Goal: Information Seeking & Learning: Learn about a topic

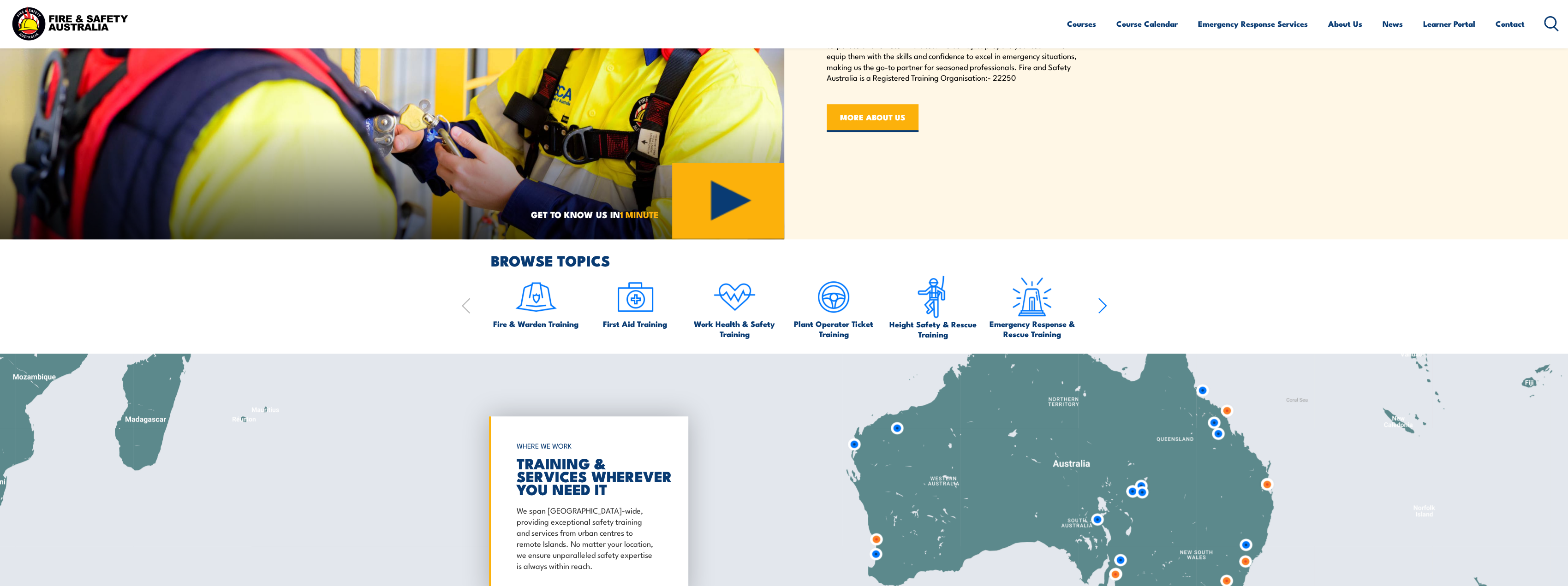
scroll to position [830, 0]
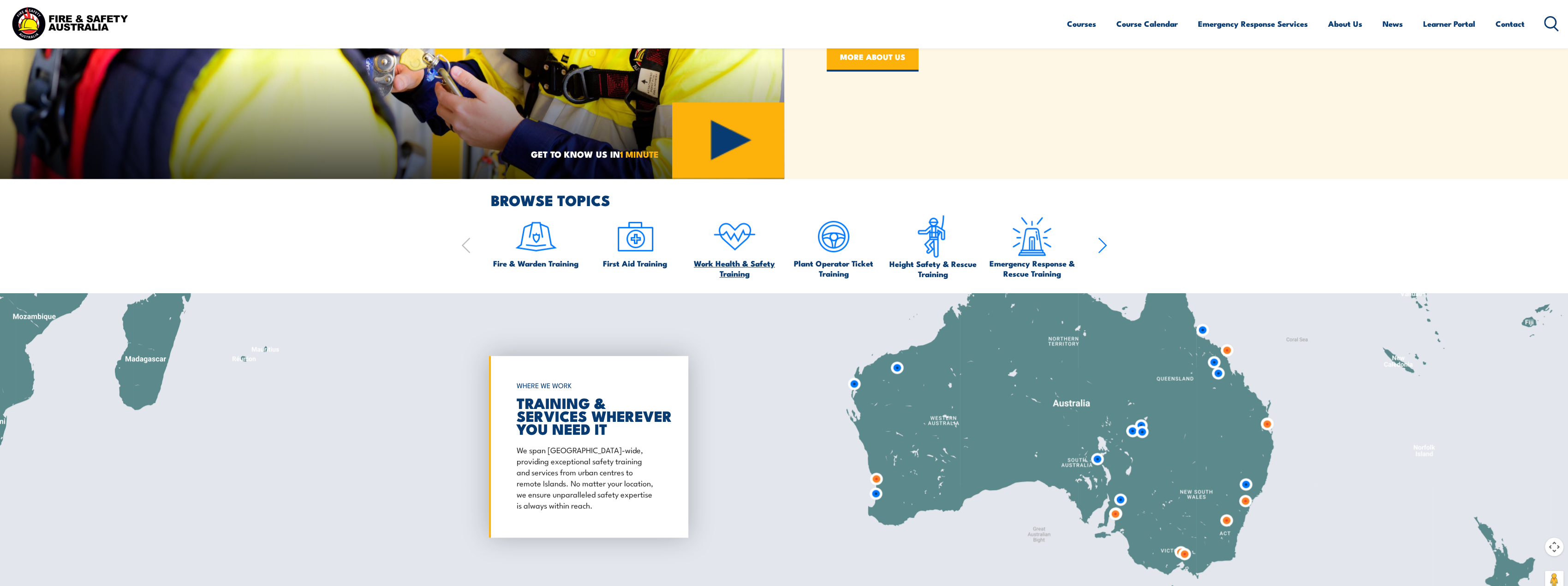
click at [735, 264] on span "Work Health & Safety Training" at bounding box center [734, 268] width 91 height 20
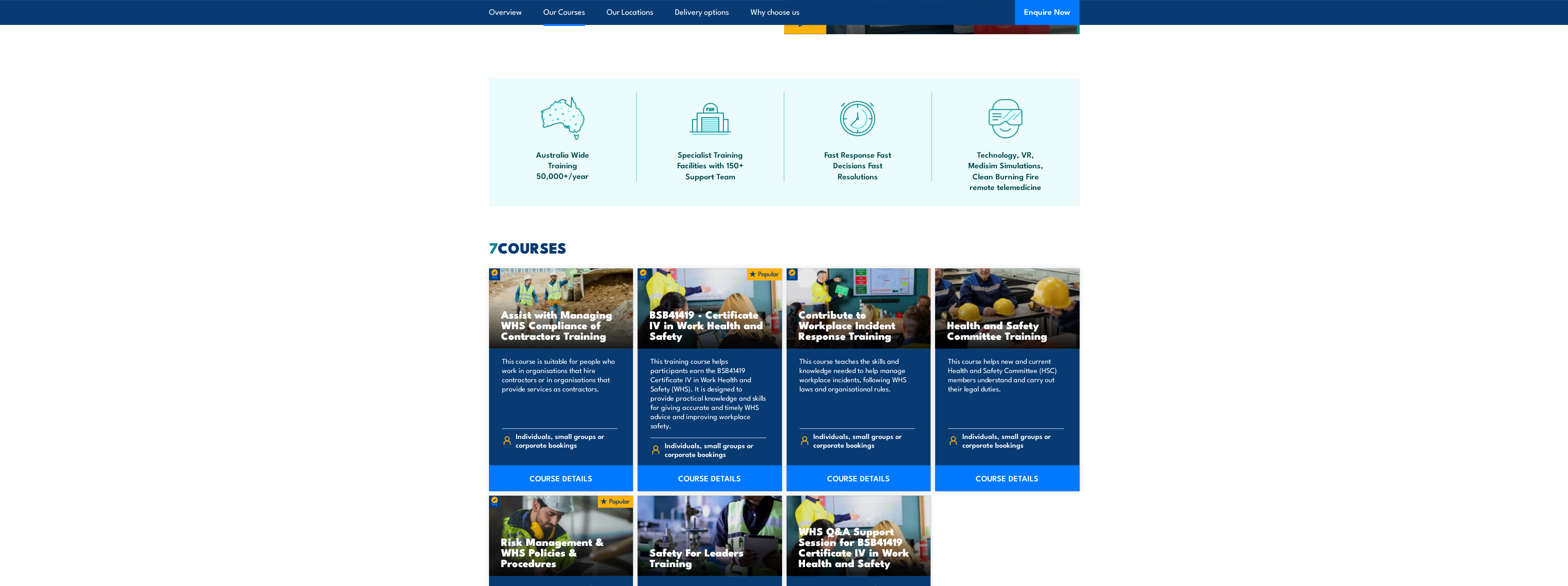
scroll to position [323, 0]
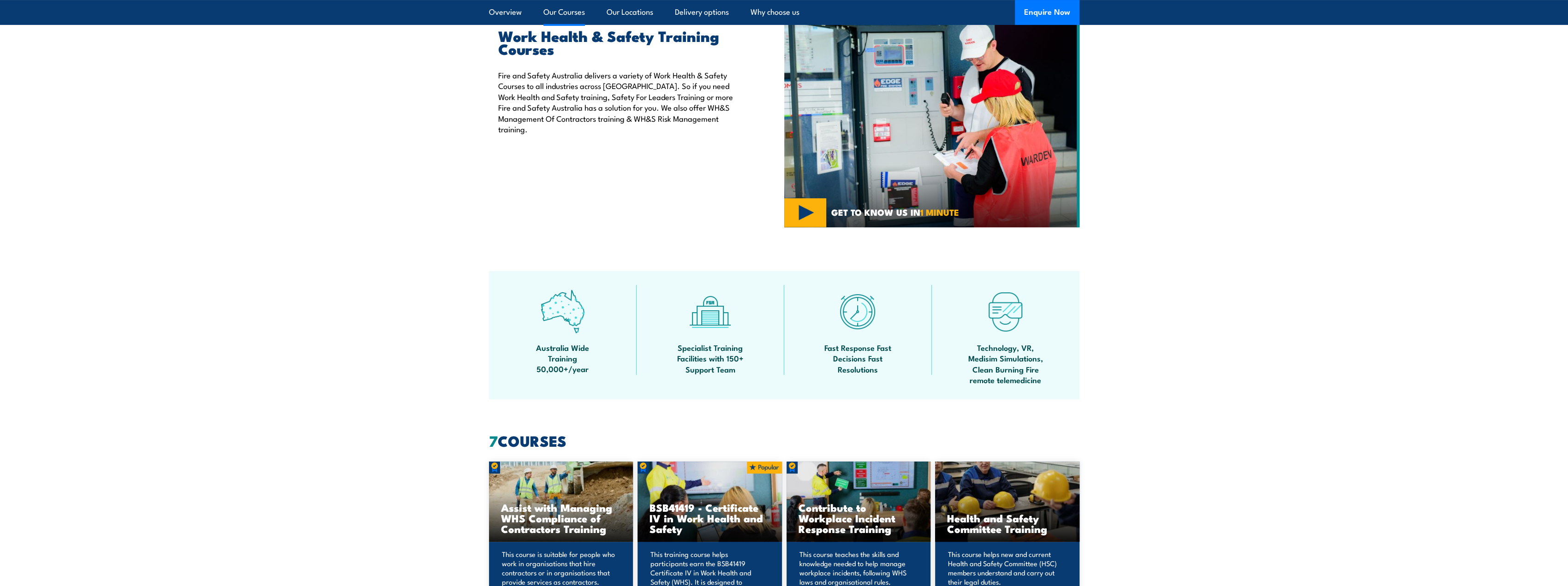
click at [555, 14] on link "Our Courses" at bounding box center [564, 12] width 41 height 24
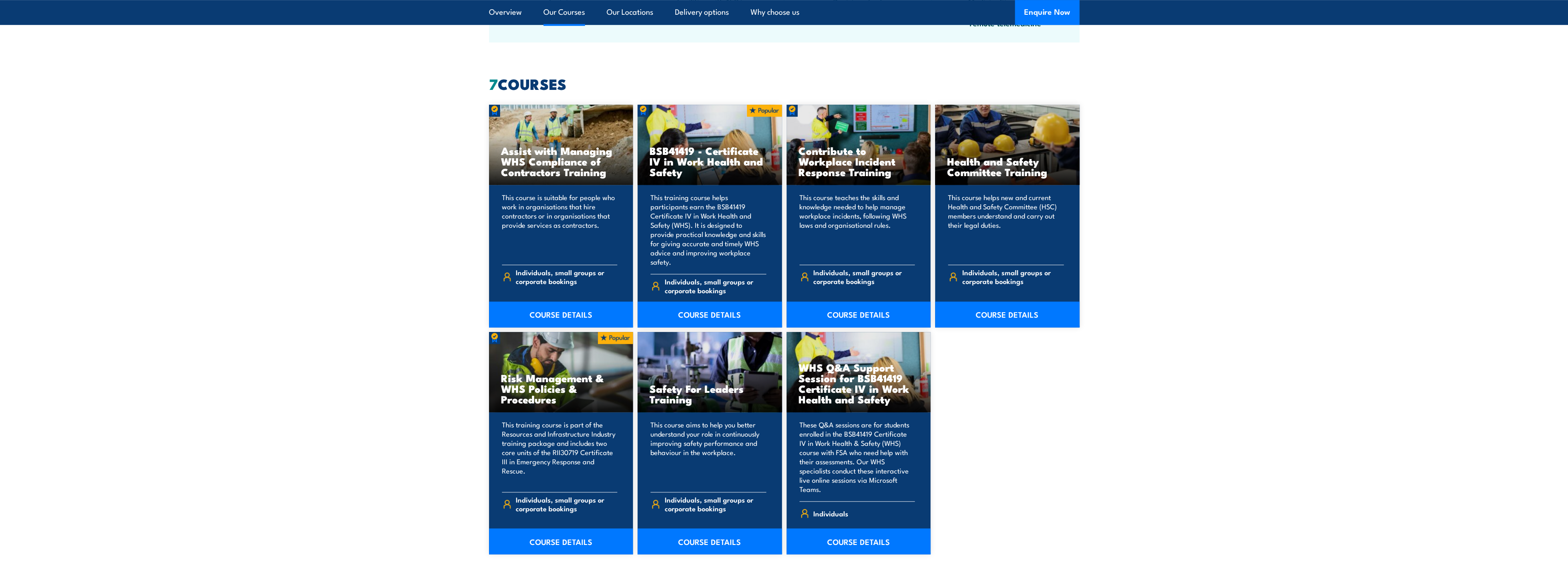
scroll to position [699, 0]
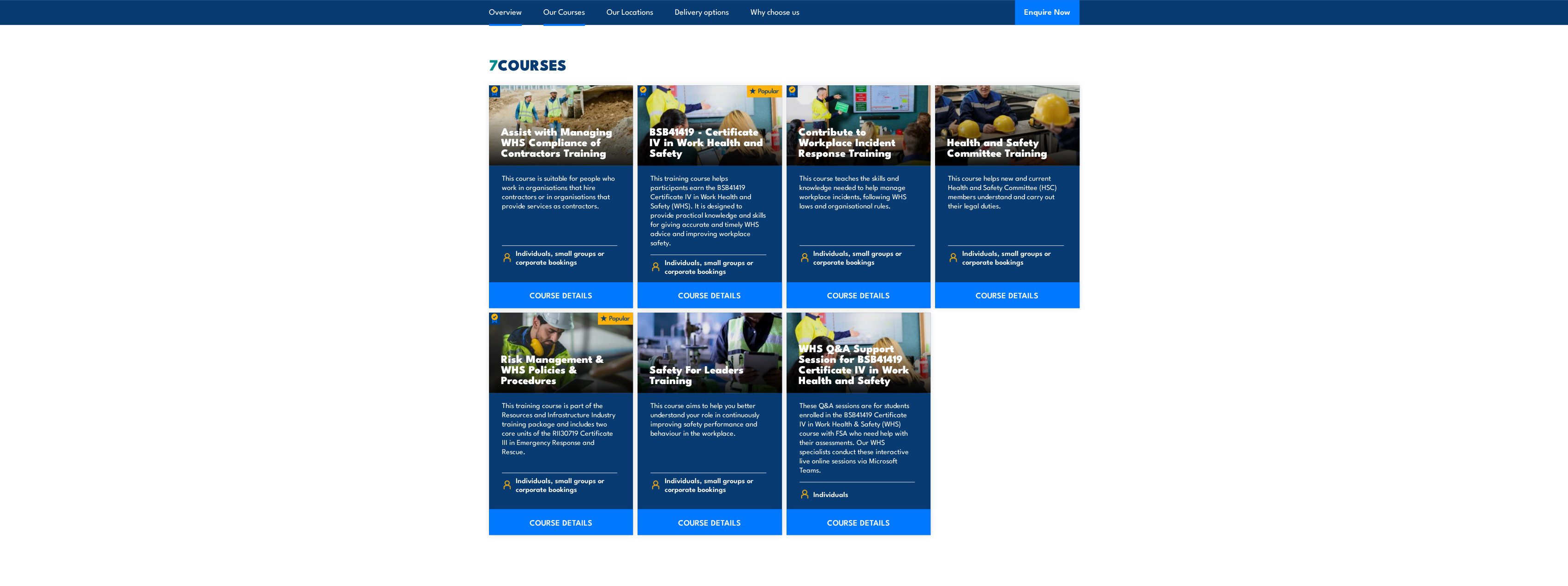
click at [498, 10] on link "Overview" at bounding box center [505, 12] width 33 height 24
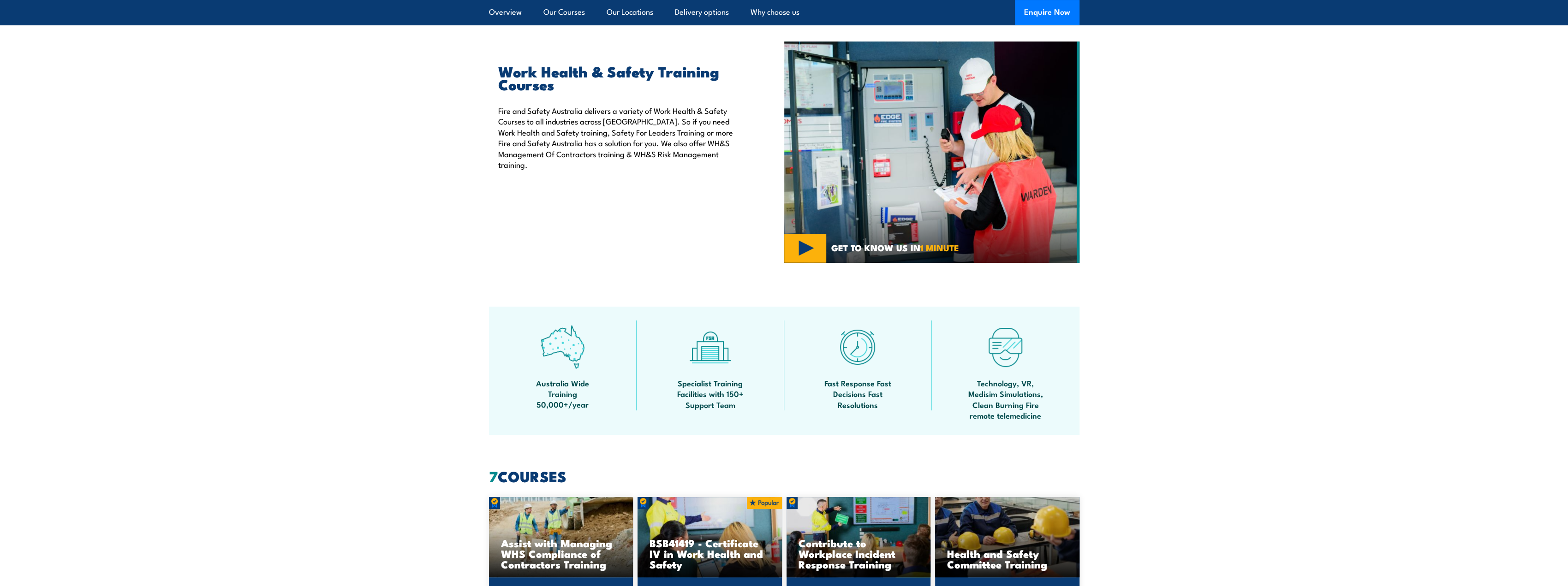
scroll to position [289, 0]
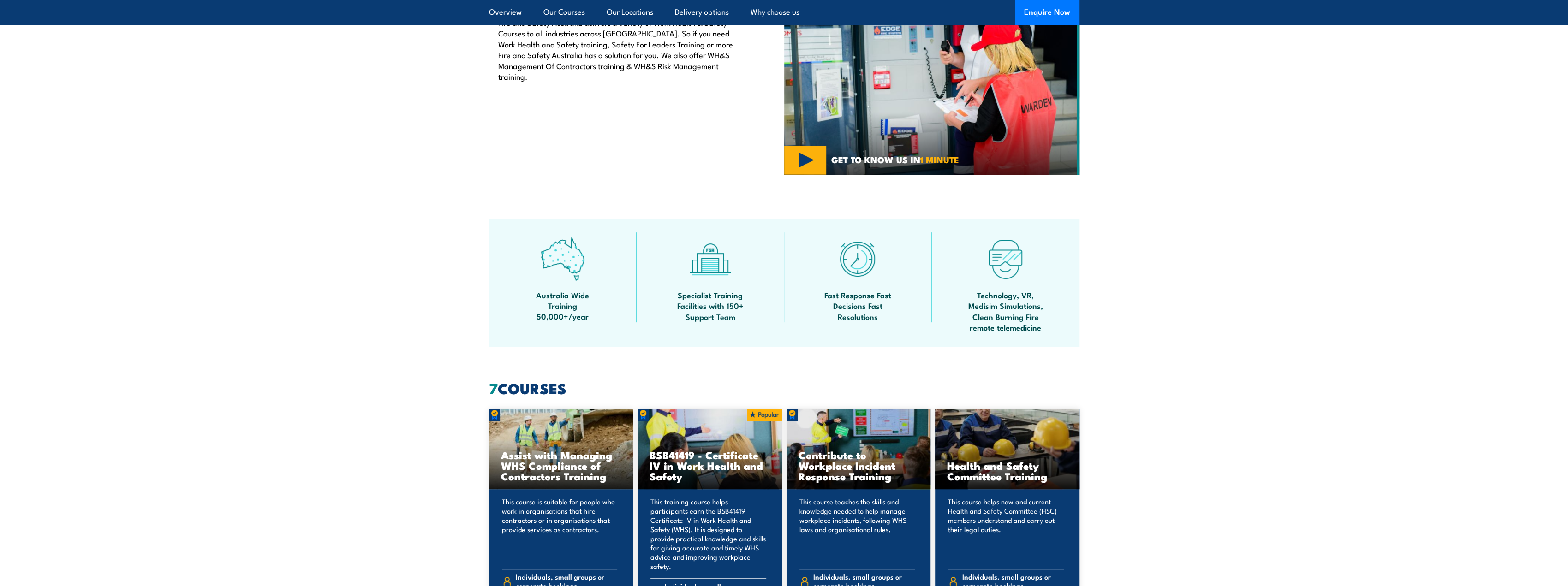
scroll to position [351, 0]
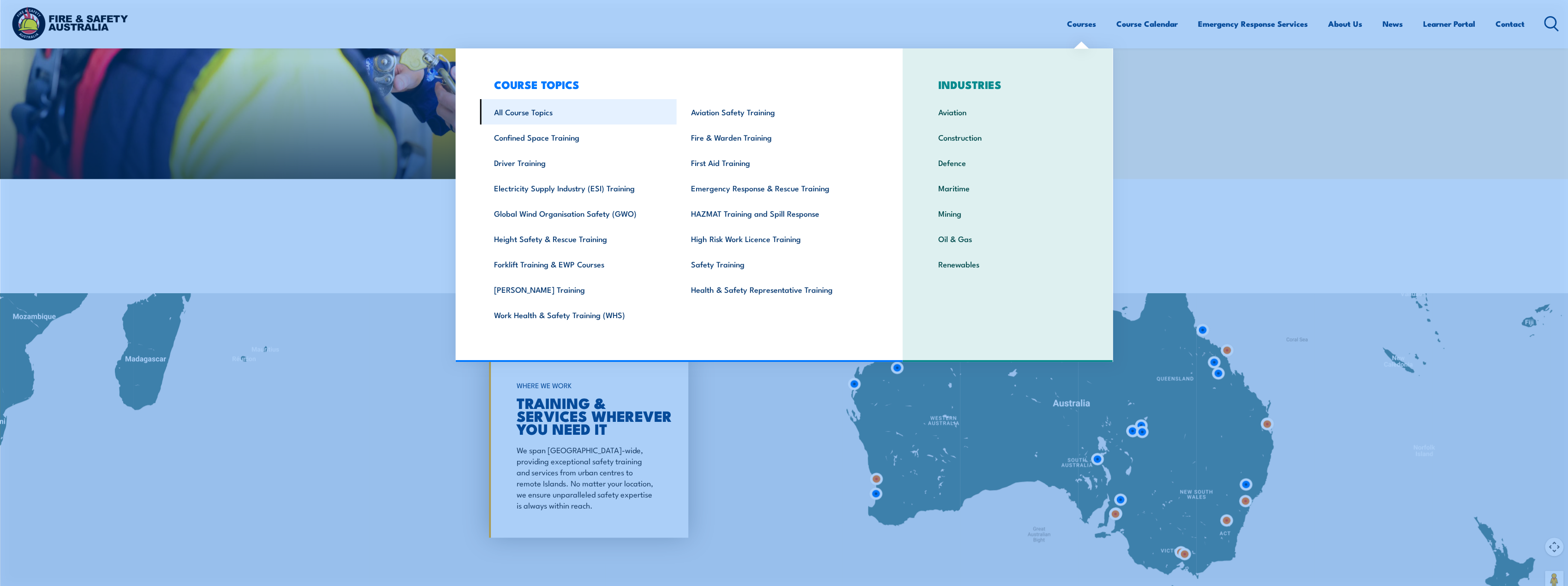
click at [528, 113] on link "All Course Topics" at bounding box center [578, 112] width 197 height 26
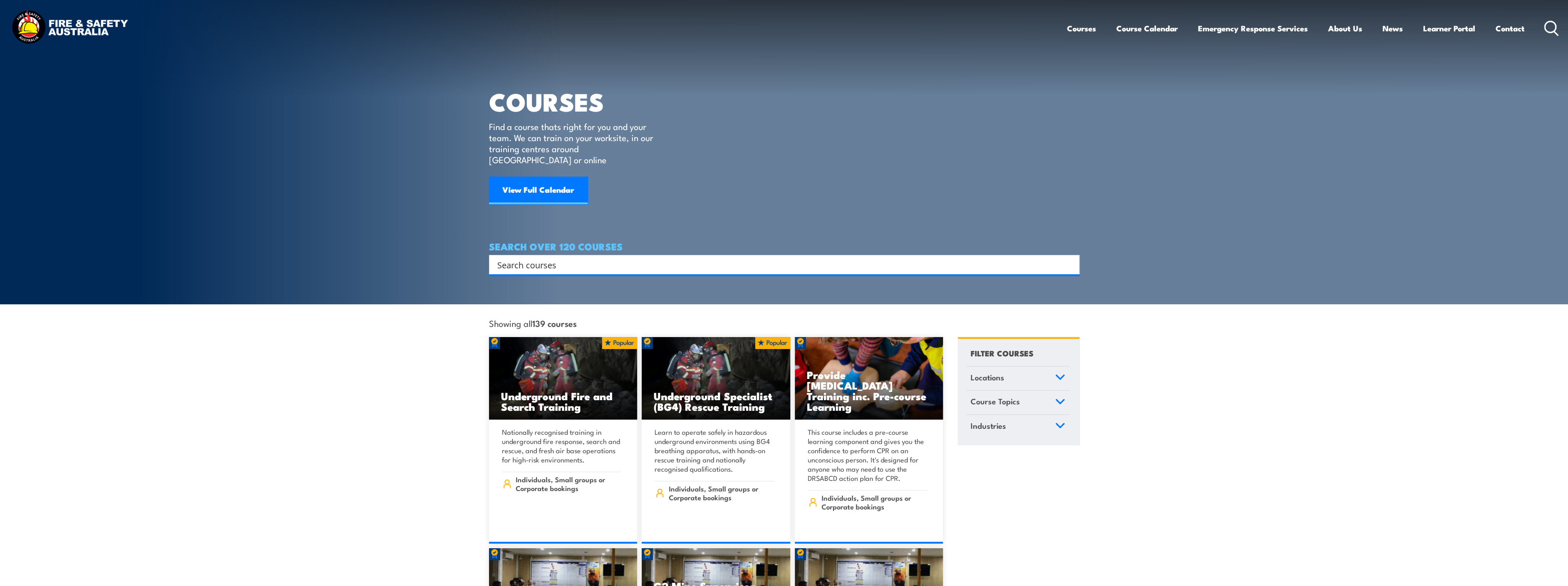
click at [1040, 367] on link "Locations" at bounding box center [1018, 378] width 103 height 24
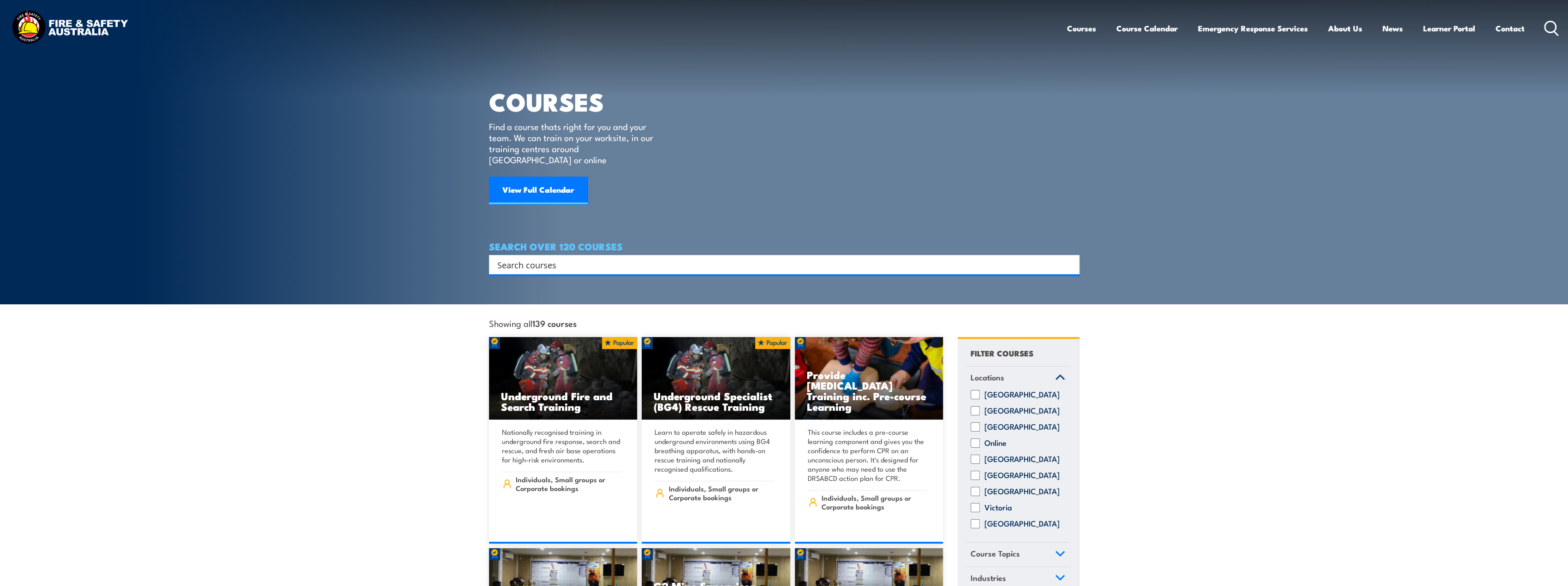
click at [975, 520] on input "[GEOGRAPHIC_DATA]" at bounding box center [975, 523] width 9 height 9
checkbox input "true"
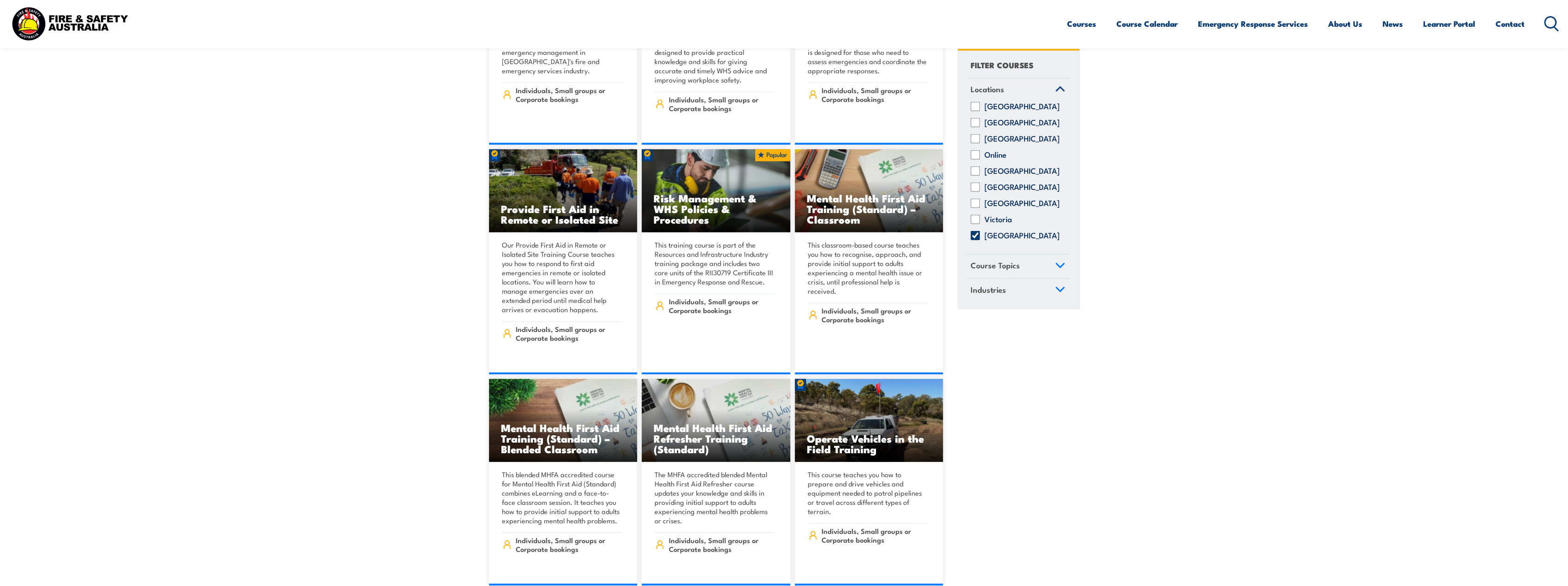
scroll to position [3321, 0]
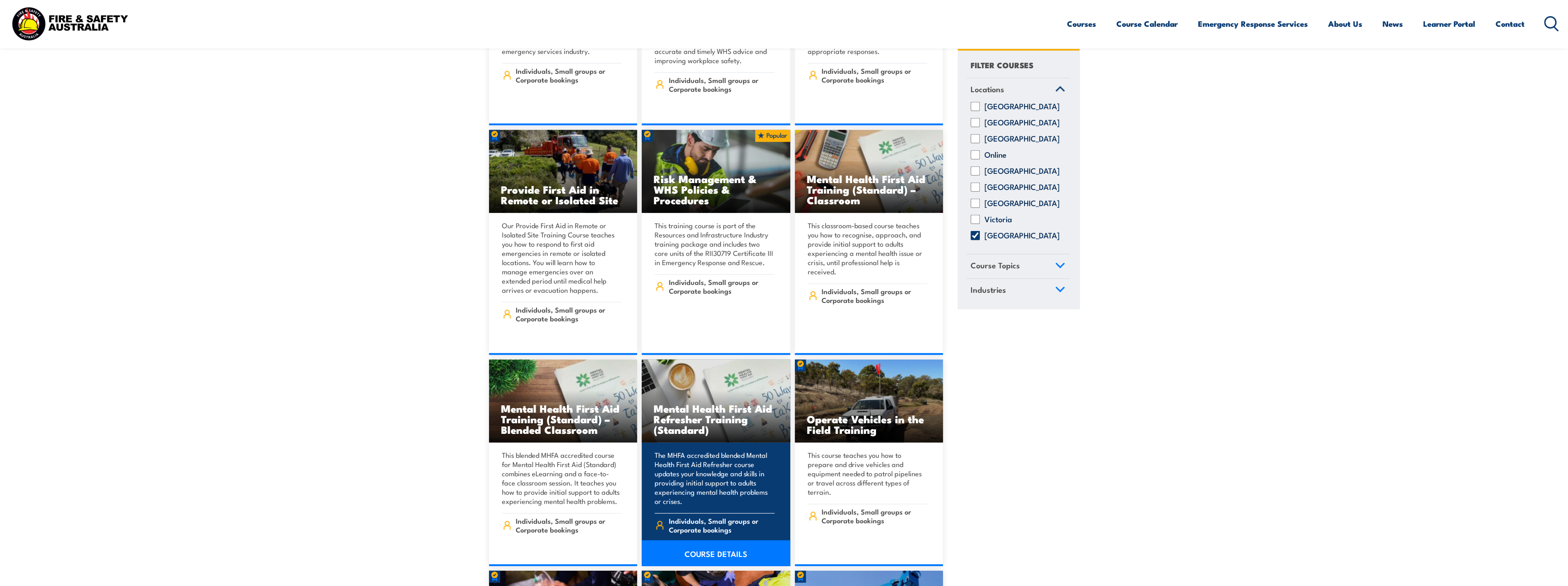
click at [710, 540] on link "COURSE DETAILS" at bounding box center [716, 553] width 149 height 26
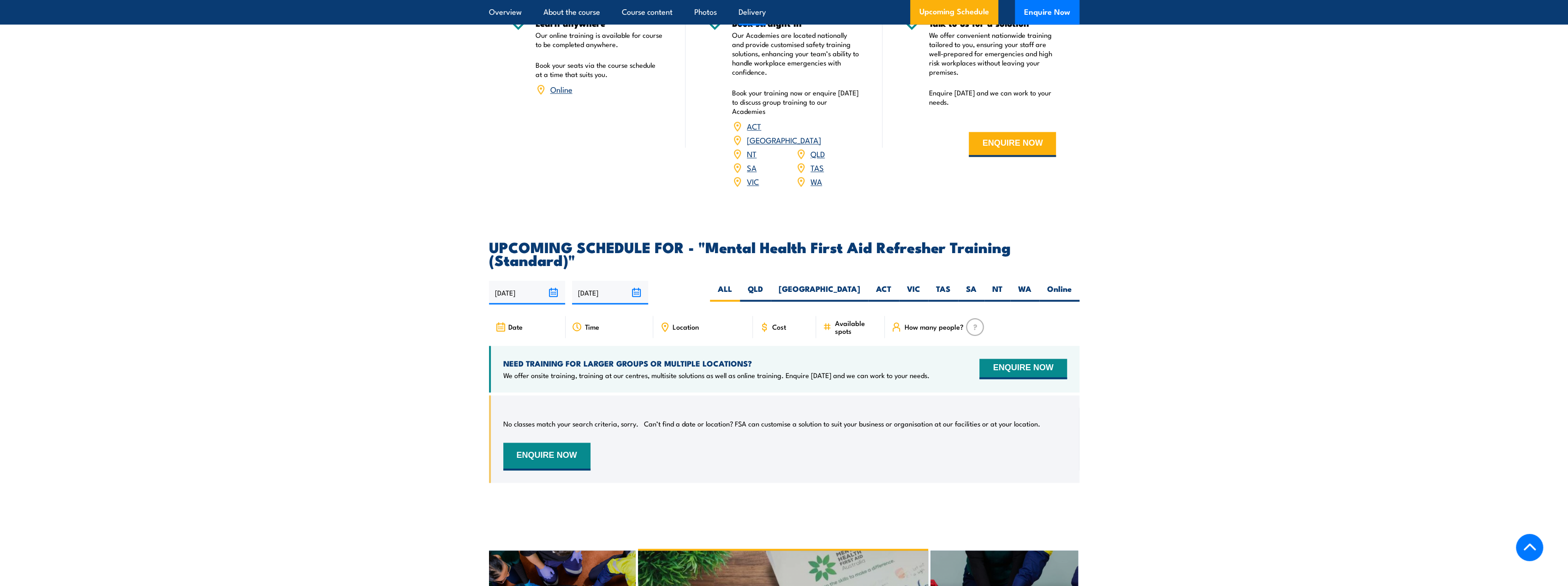
scroll to position [1476, 0]
